Goal: Find specific page/section: Find specific page/section

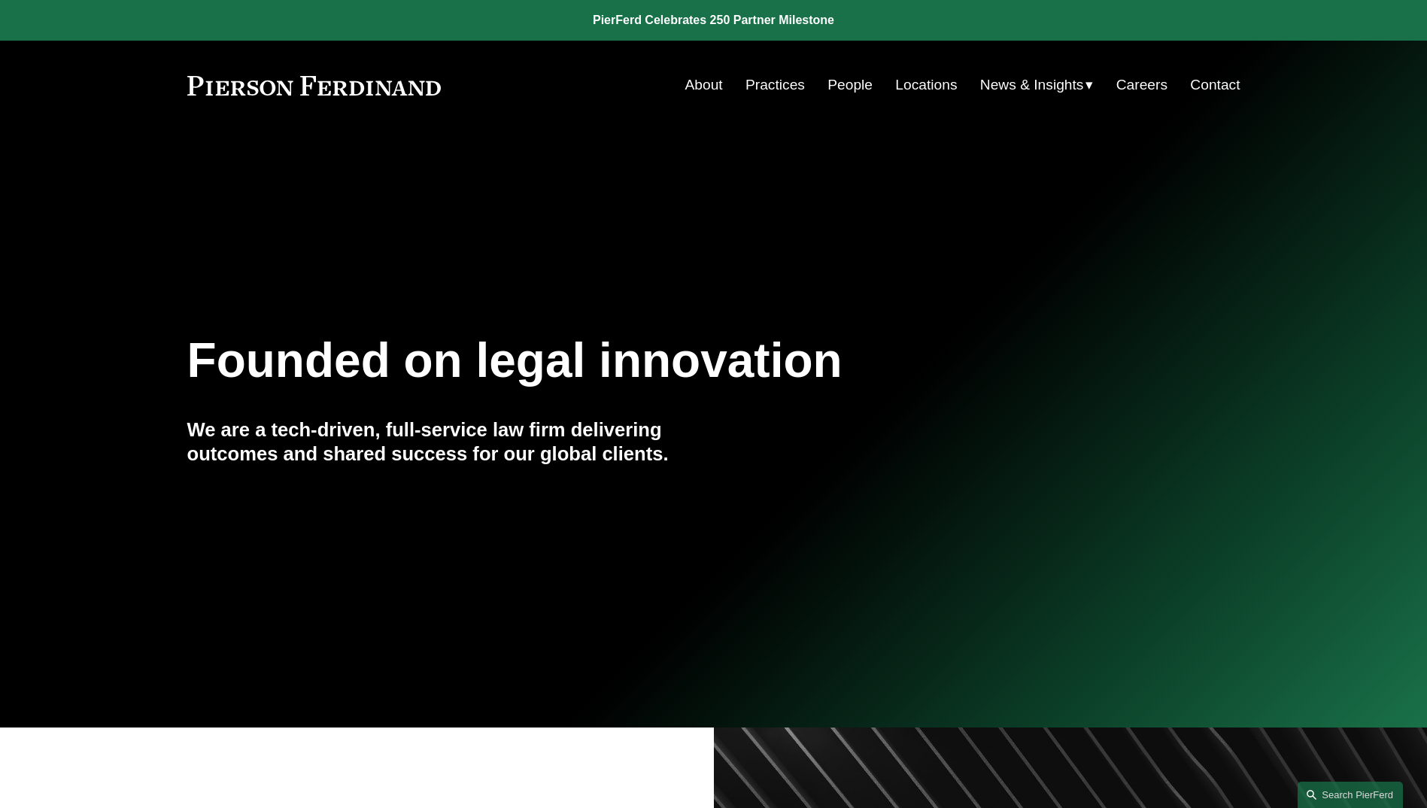
click at [846, 87] on link "People" at bounding box center [850, 85] width 45 height 29
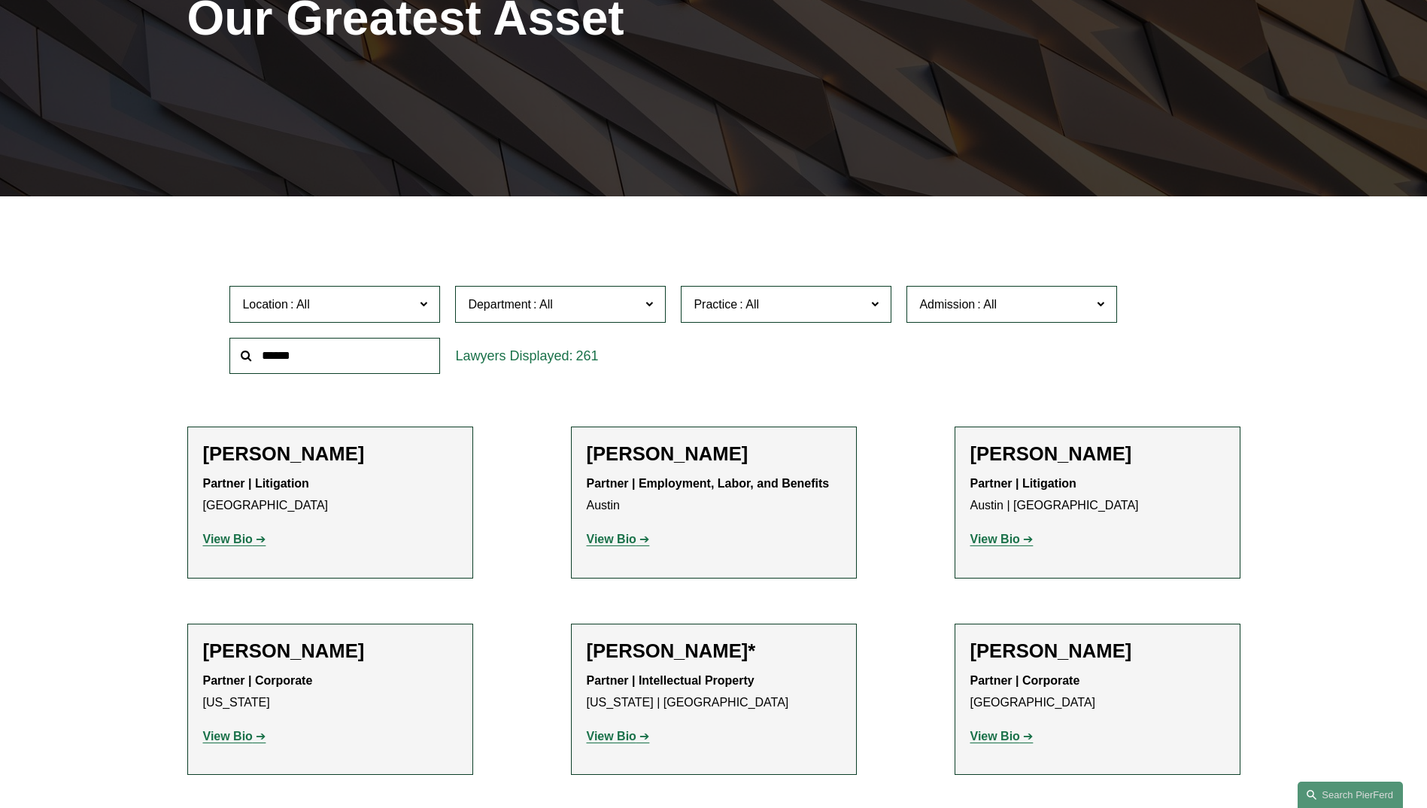
scroll to position [301, 0]
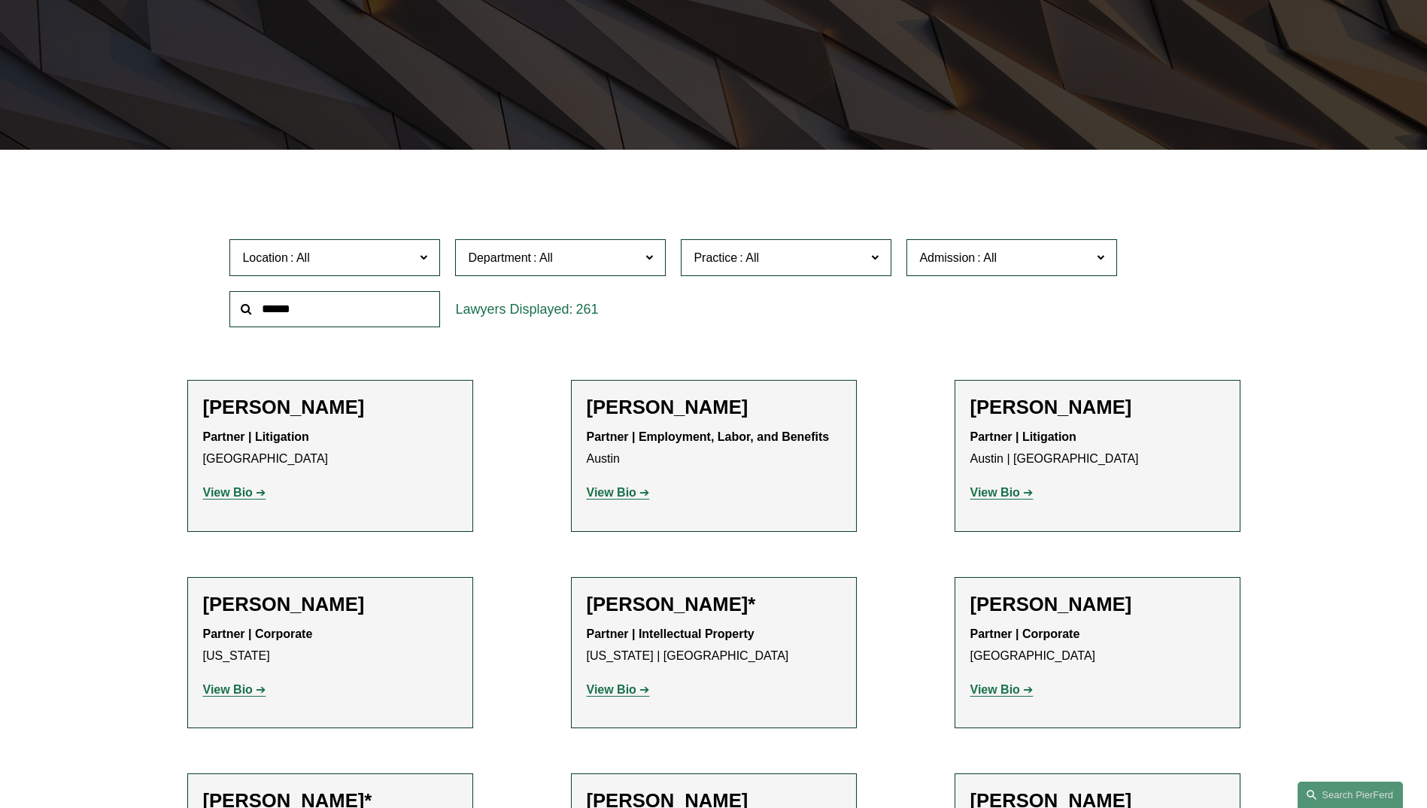
click at [599, 323] on div "261" at bounding box center [560, 309] width 211 height 37
drag, startPoint x: 570, startPoint y: 319, endPoint x: 596, endPoint y: 305, distance: 29.6
click at [571, 318] on div "261" at bounding box center [560, 309] width 211 height 37
drag, startPoint x: 596, startPoint y: 305, endPoint x: 462, endPoint y: 309, distance: 134.0
click at [462, 309] on div "261" at bounding box center [560, 309] width 211 height 37
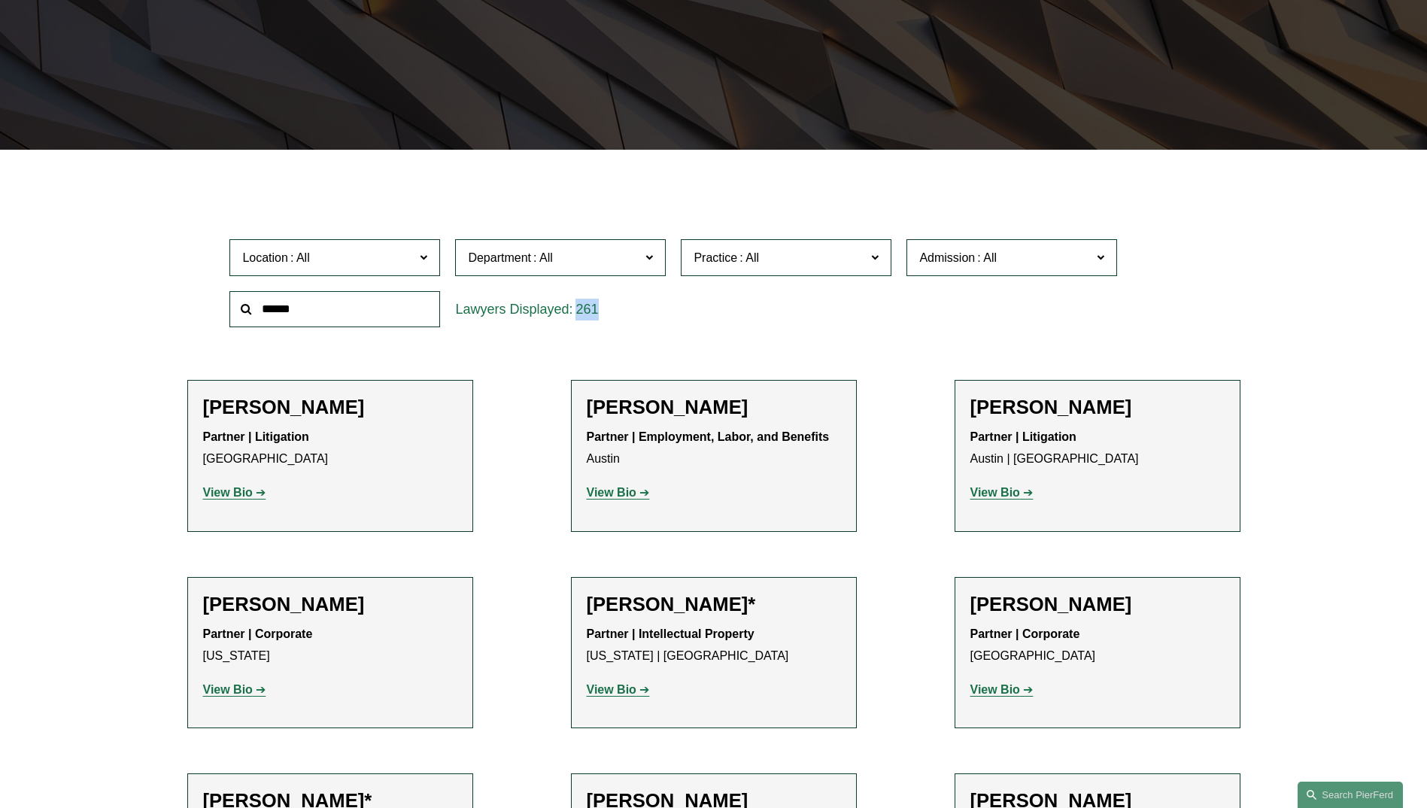
drag, startPoint x: 654, startPoint y: 325, endPoint x: 641, endPoint y: 315, distance: 16.1
click at [654, 325] on div "261" at bounding box center [560, 309] width 211 height 37
drag, startPoint x: 606, startPoint y: 308, endPoint x: 457, endPoint y: 314, distance: 149.8
click at [457, 314] on div "261" at bounding box center [560, 309] width 211 height 37
drag, startPoint x: 457, startPoint y: 314, endPoint x: 617, endPoint y: 331, distance: 161.2
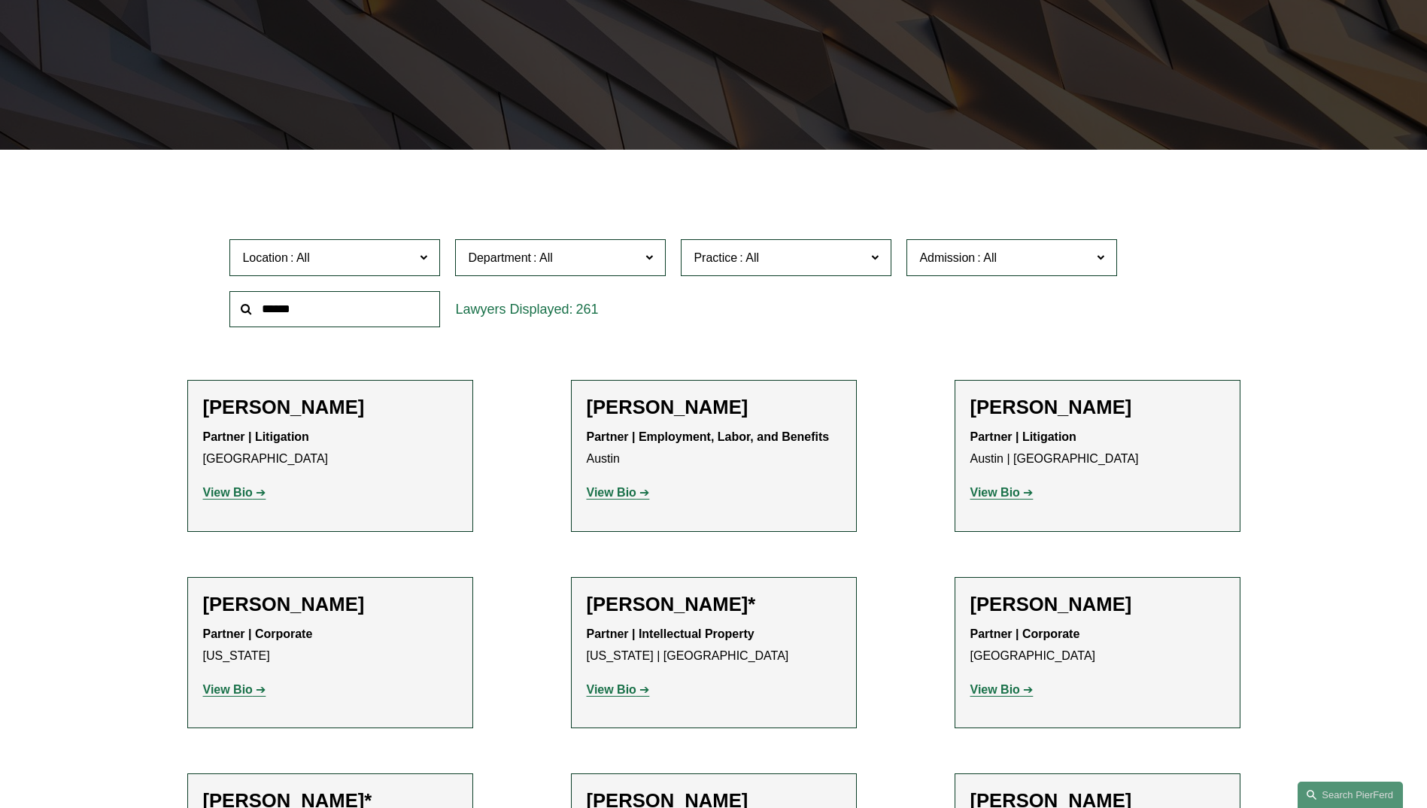
click at [617, 331] on div "261" at bounding box center [561, 310] width 226 height 52
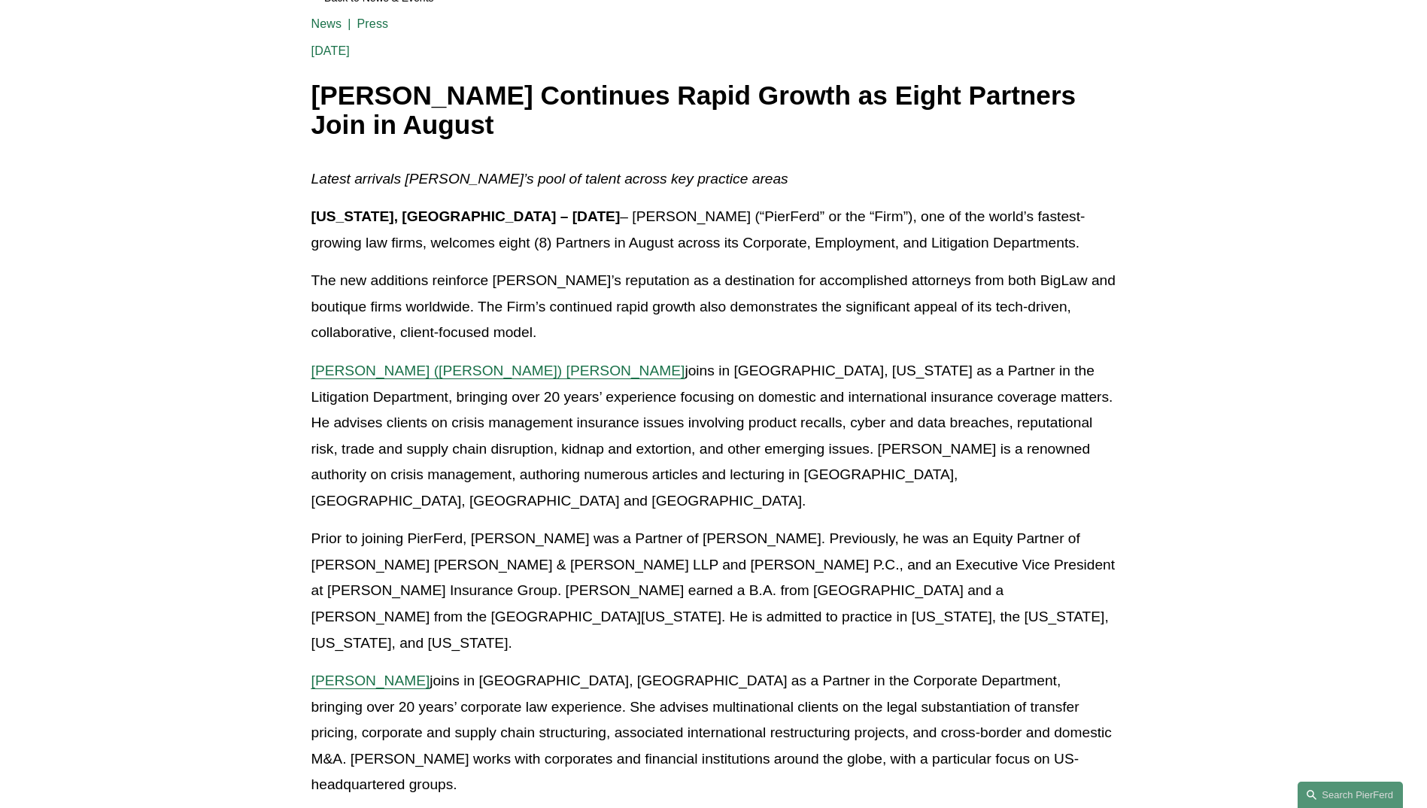
scroll to position [226, 0]
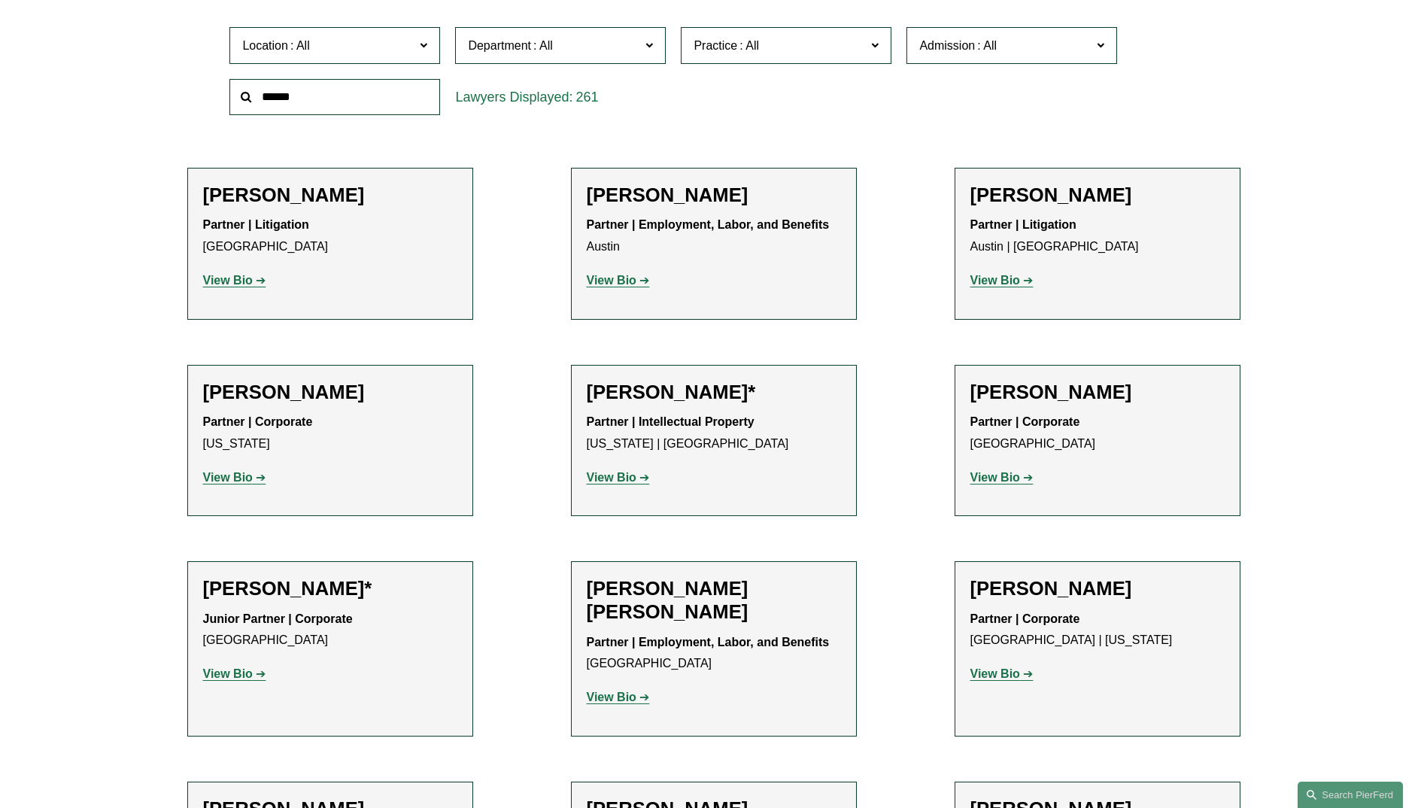
scroll to position [527, 0]
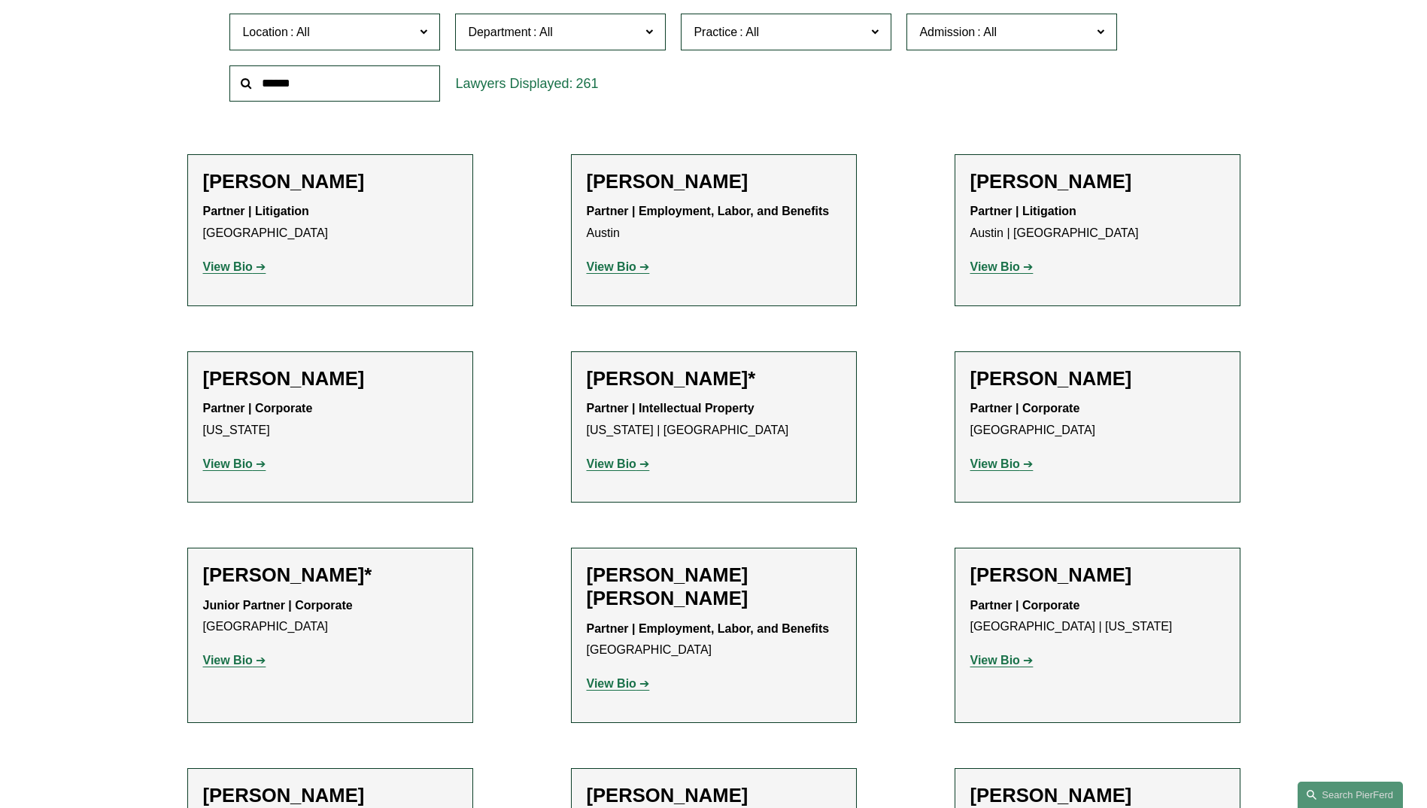
click at [392, 34] on span "Location" at bounding box center [328, 32] width 172 height 20
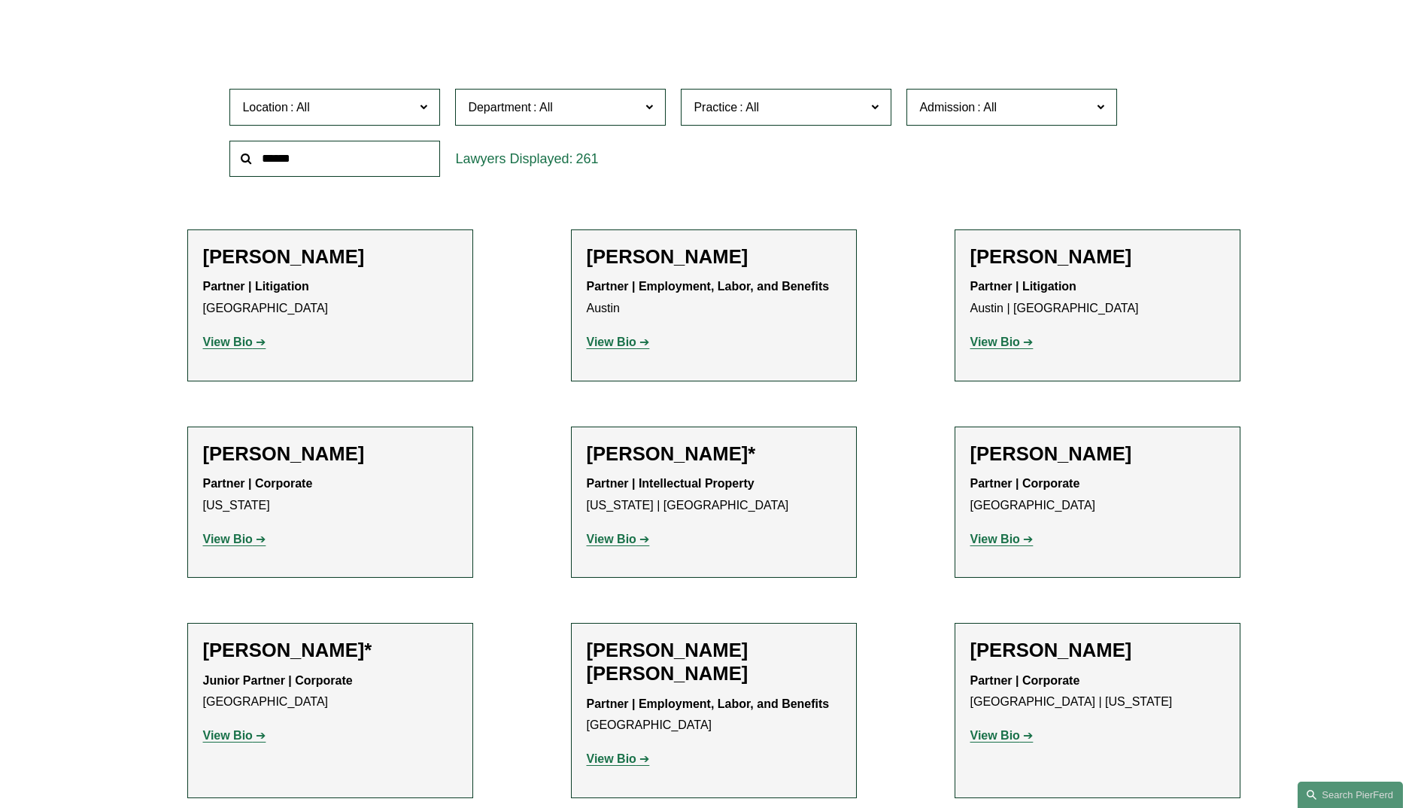
scroll to position [696, 0]
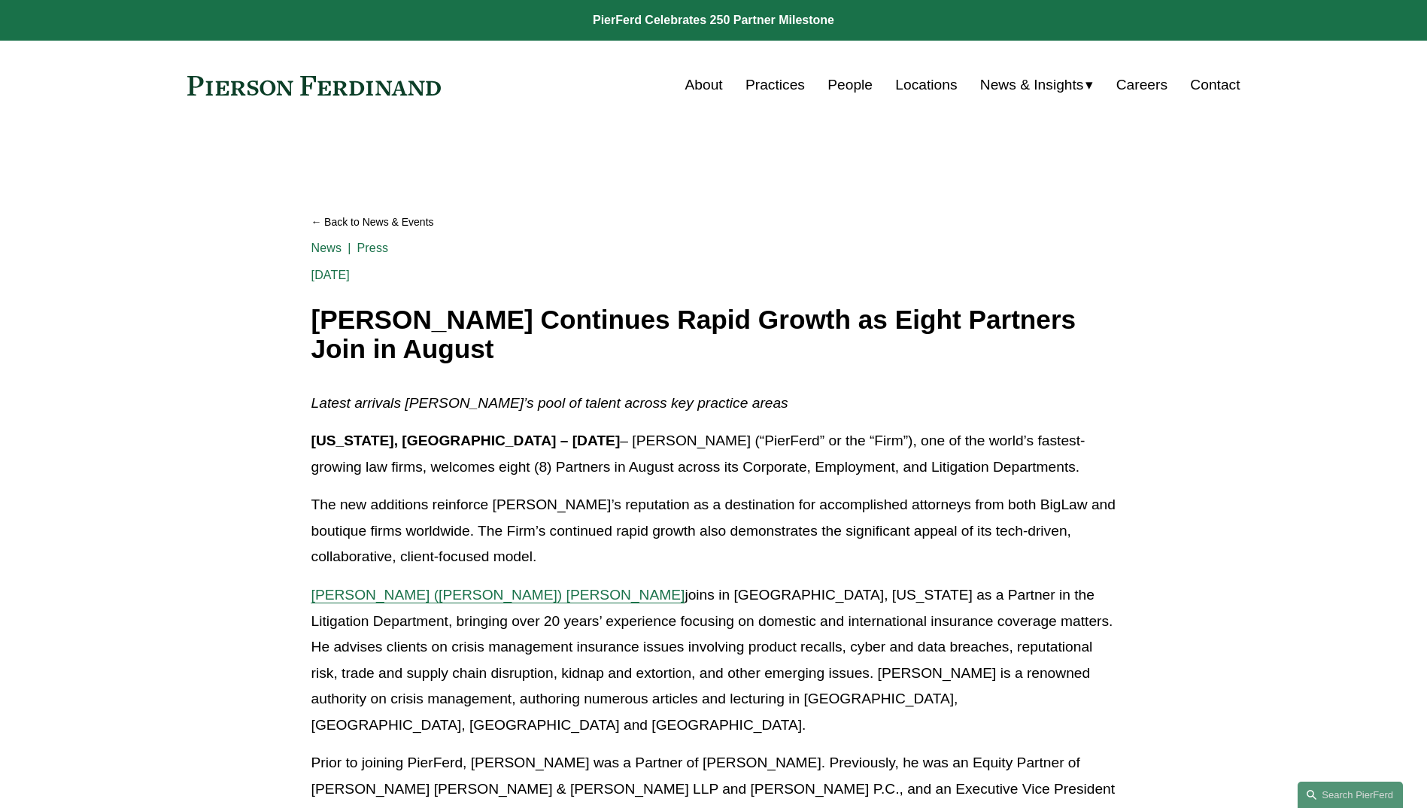
scroll to position [226, 0]
